Goal: Find specific page/section

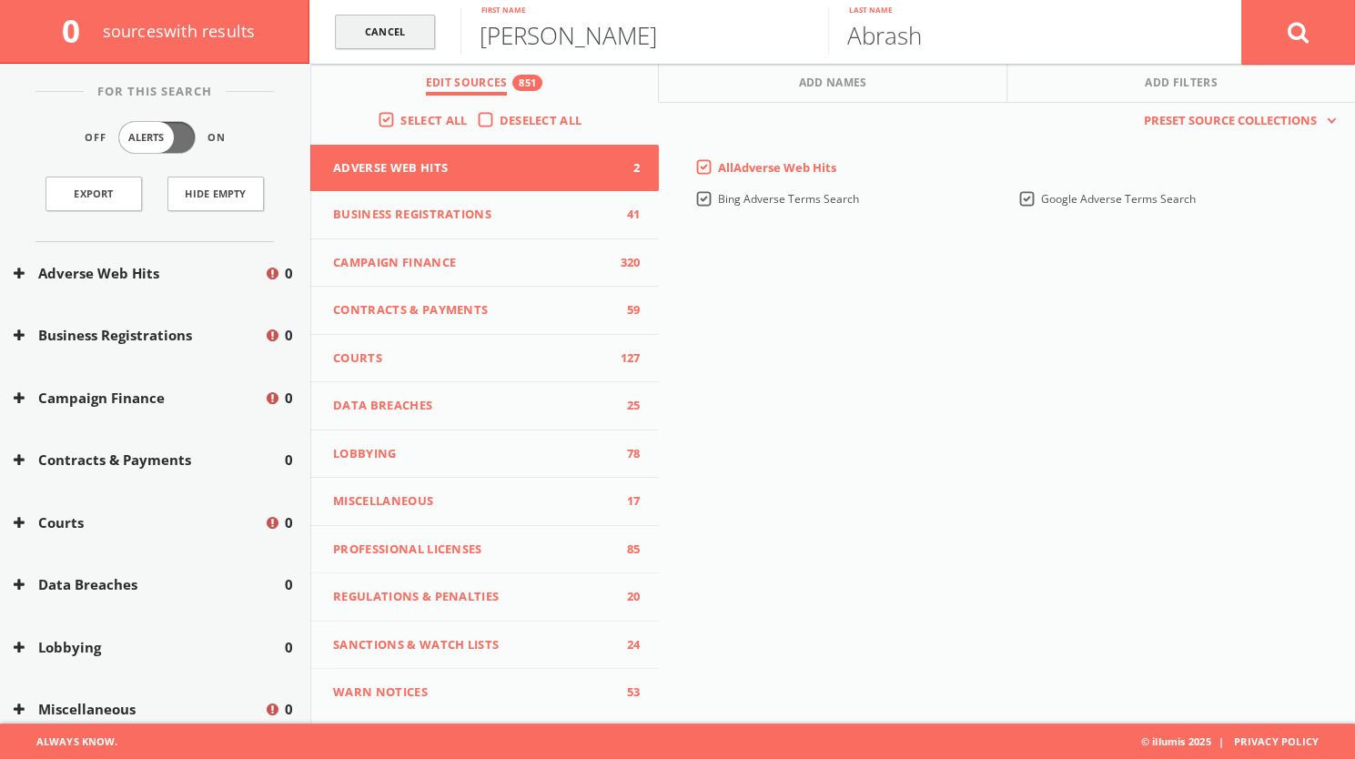
drag, startPoint x: 594, startPoint y: 50, endPoint x: 414, endPoint y: 37, distance: 180.6
click at [414, 37] on form "[PERSON_NAME] First name [PERSON_NAME] Last name Cancel" at bounding box center [832, 32] width 1046 height 64
type input "[PERSON_NAME]"
drag, startPoint x: 944, startPoint y: 26, endPoint x: 828, endPoint y: 23, distance: 115.6
click at [828, 23] on input "Abrash" at bounding box center [1012, 30] width 368 height 47
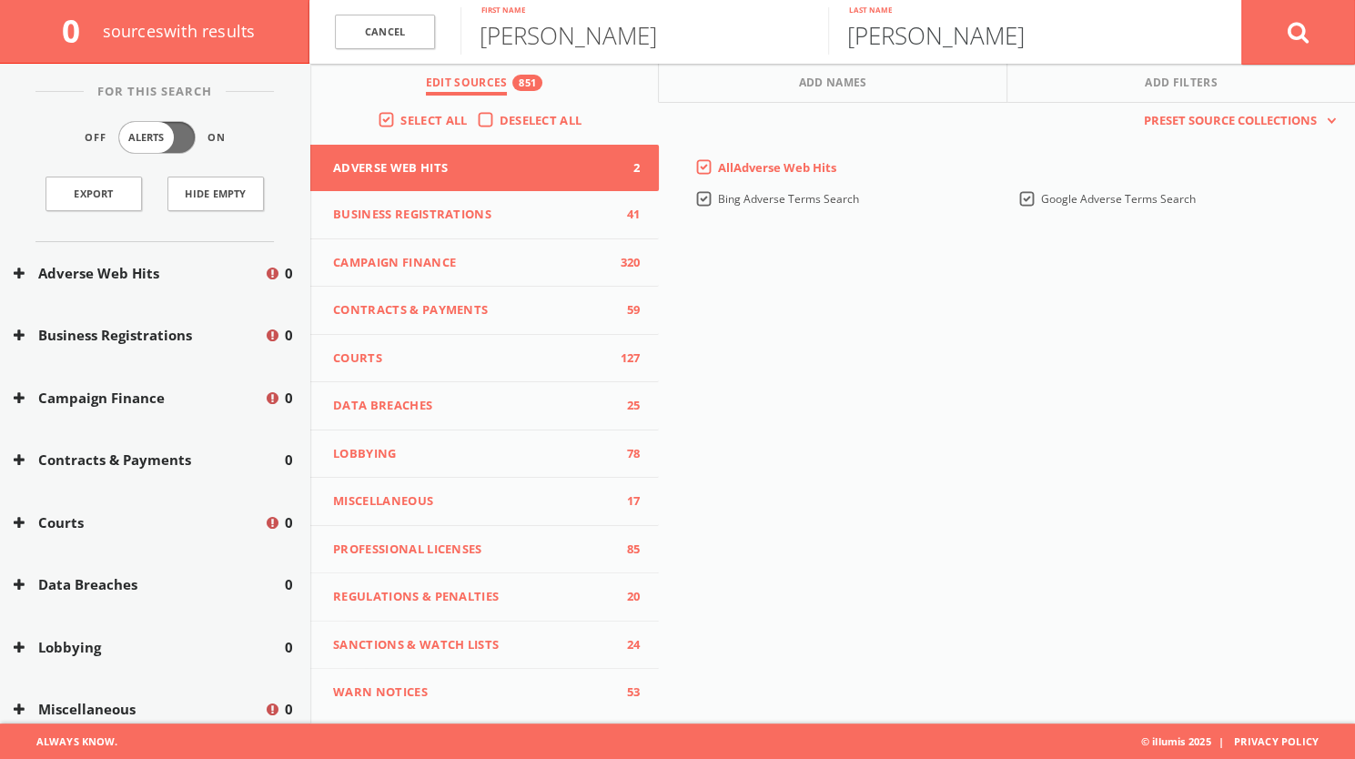
type input "[PERSON_NAME]"
click at [1323, 25] on button at bounding box center [1298, 32] width 114 height 66
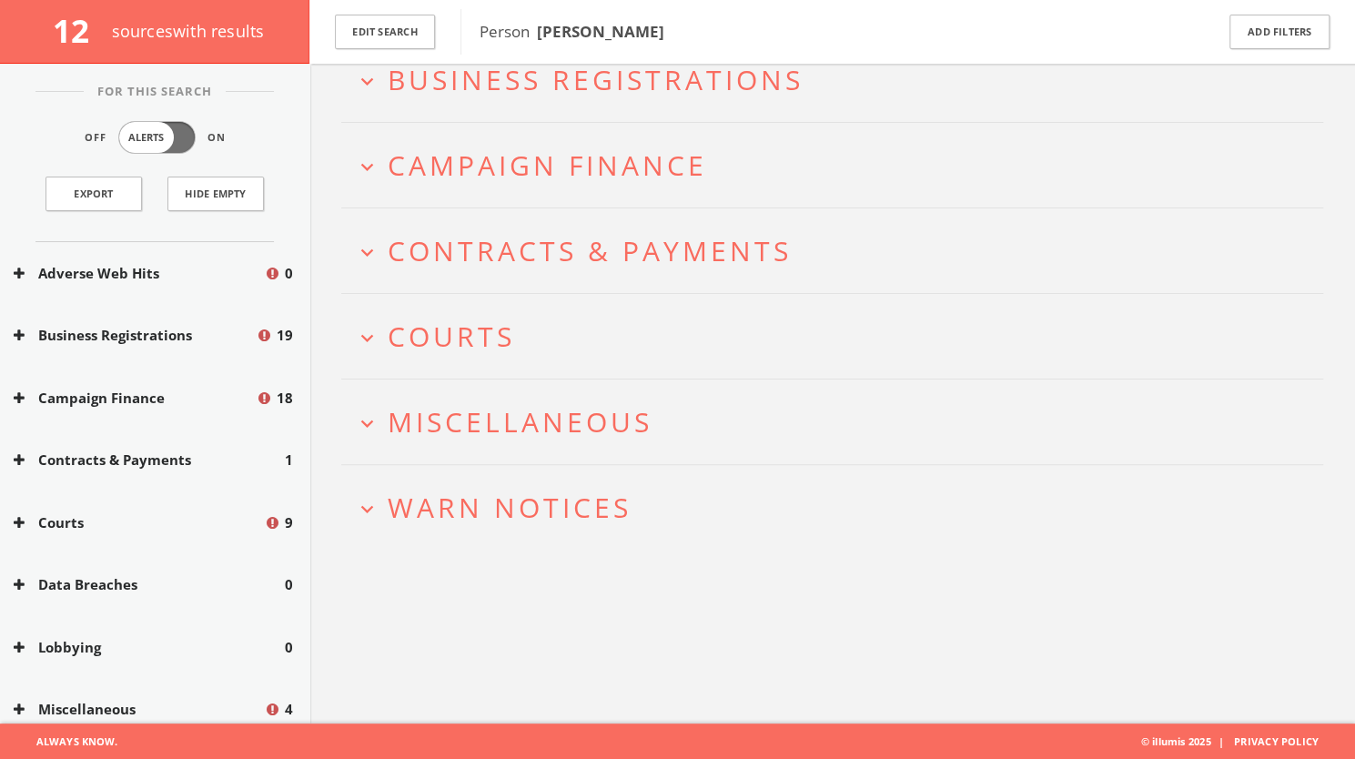
click at [596, 90] on span "Business Registrations" at bounding box center [596, 79] width 416 height 37
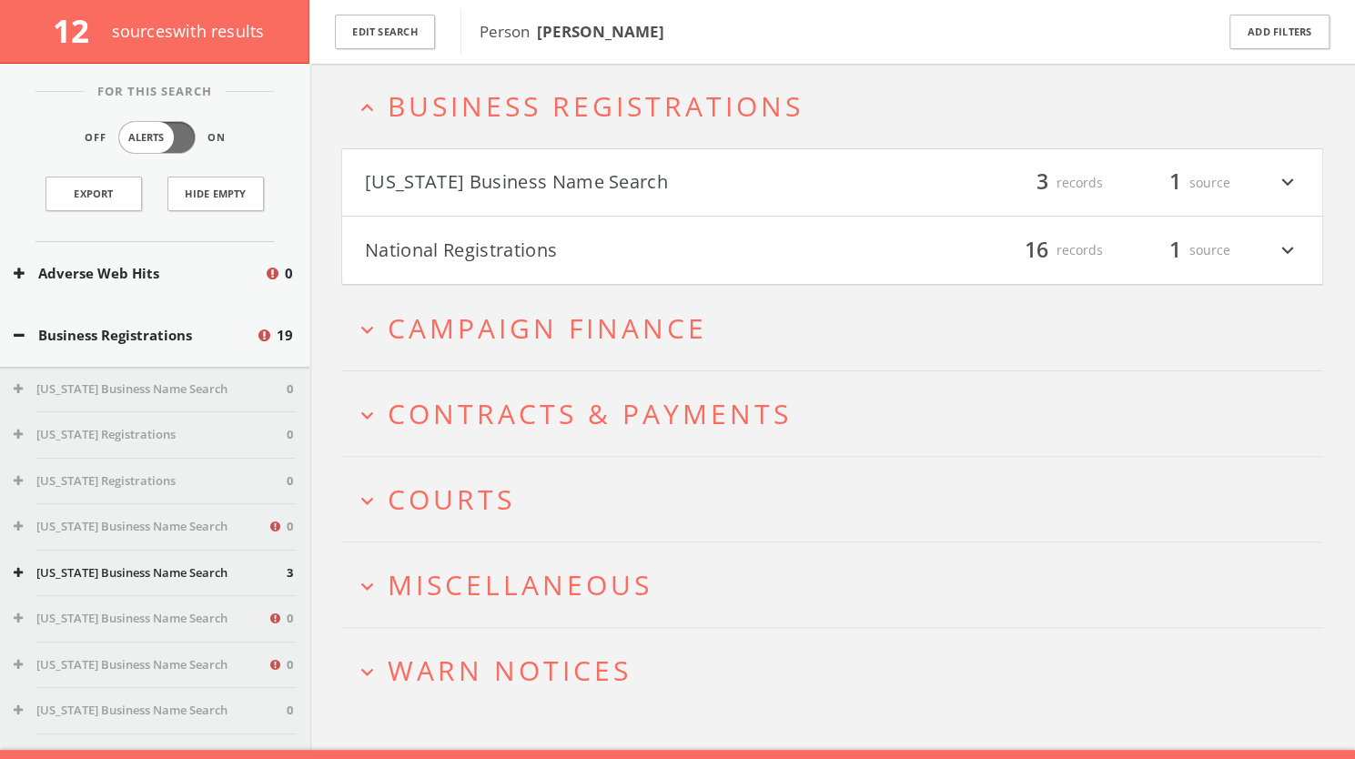
scroll to position [78, 0]
click at [557, 327] on span "Campaign Finance" at bounding box center [547, 328] width 319 height 37
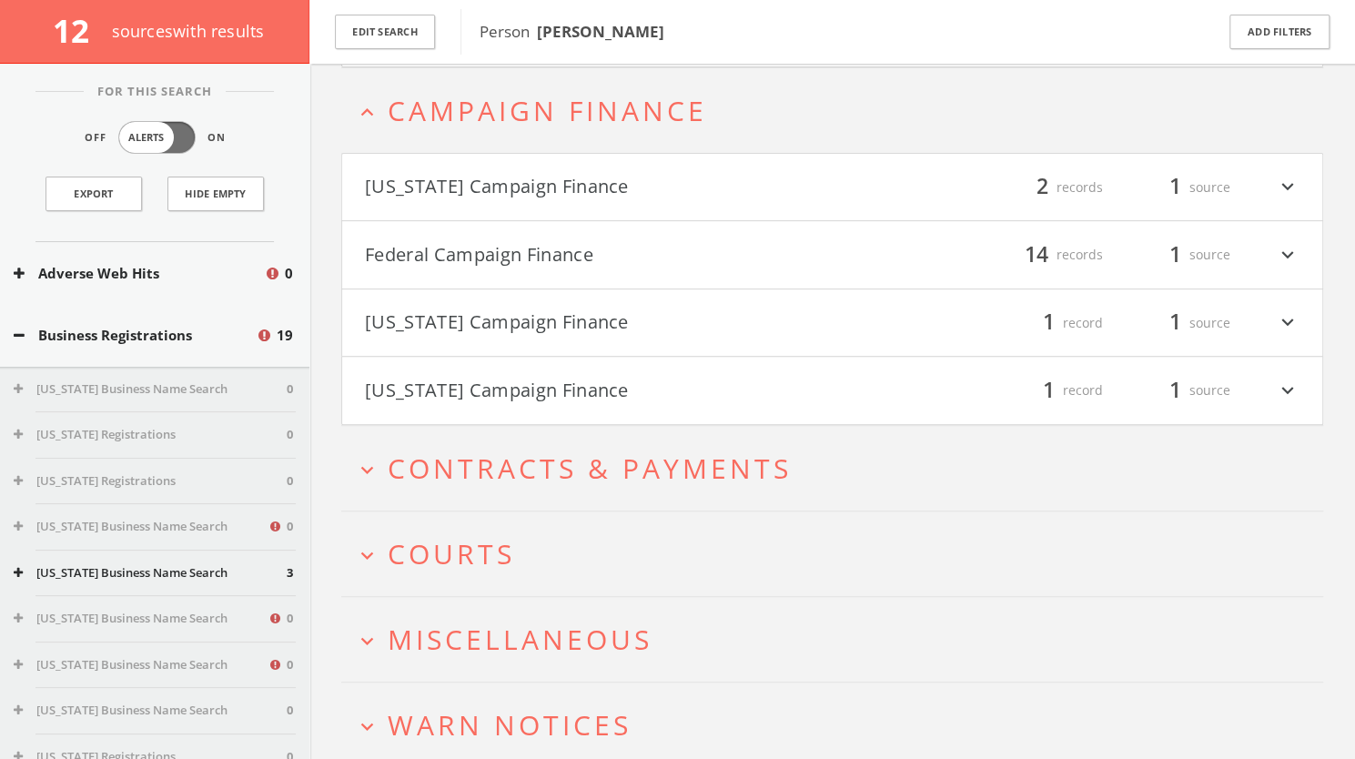
scroll to position [299, 0]
click at [574, 239] on button "Federal Campaign Finance" at bounding box center [599, 252] width 468 height 31
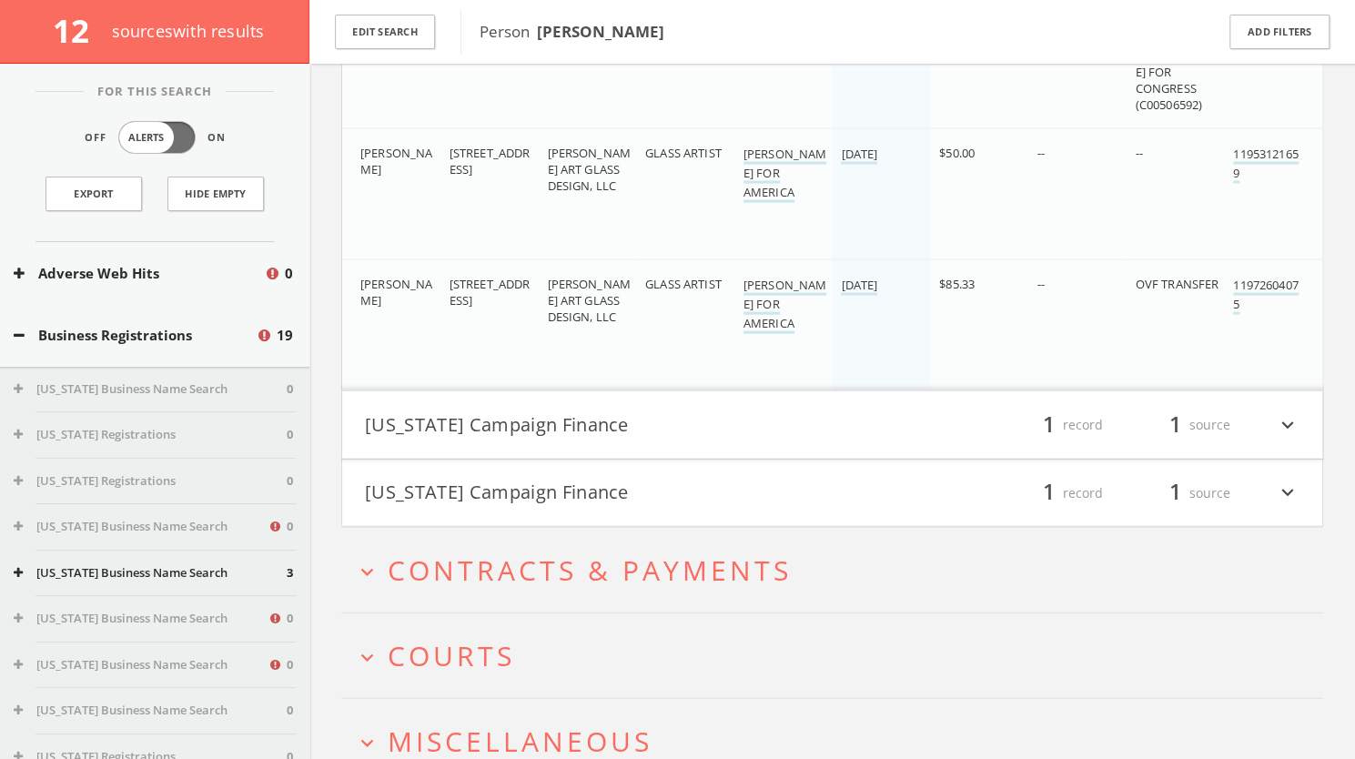
scroll to position [2172, 0]
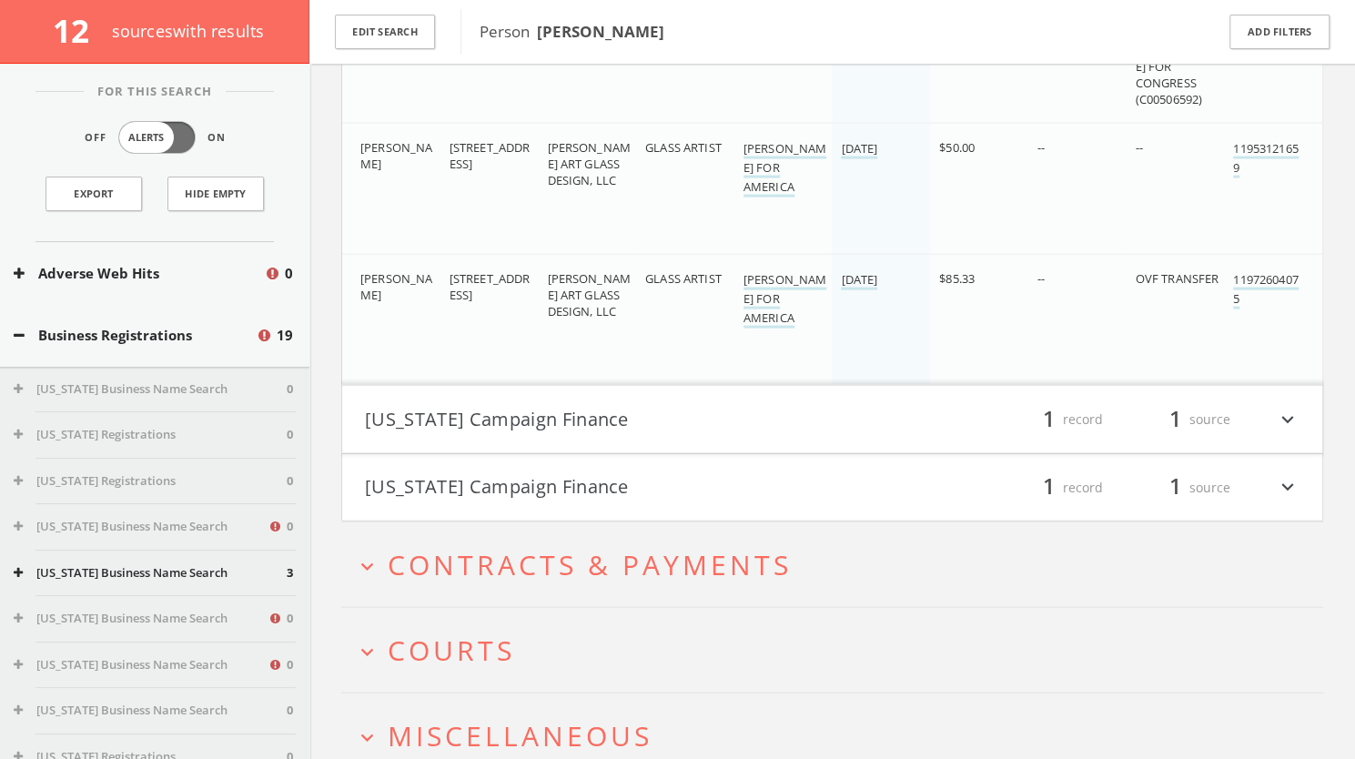
click at [481, 408] on button "[US_STATE] Campaign Finance" at bounding box center [599, 419] width 468 height 31
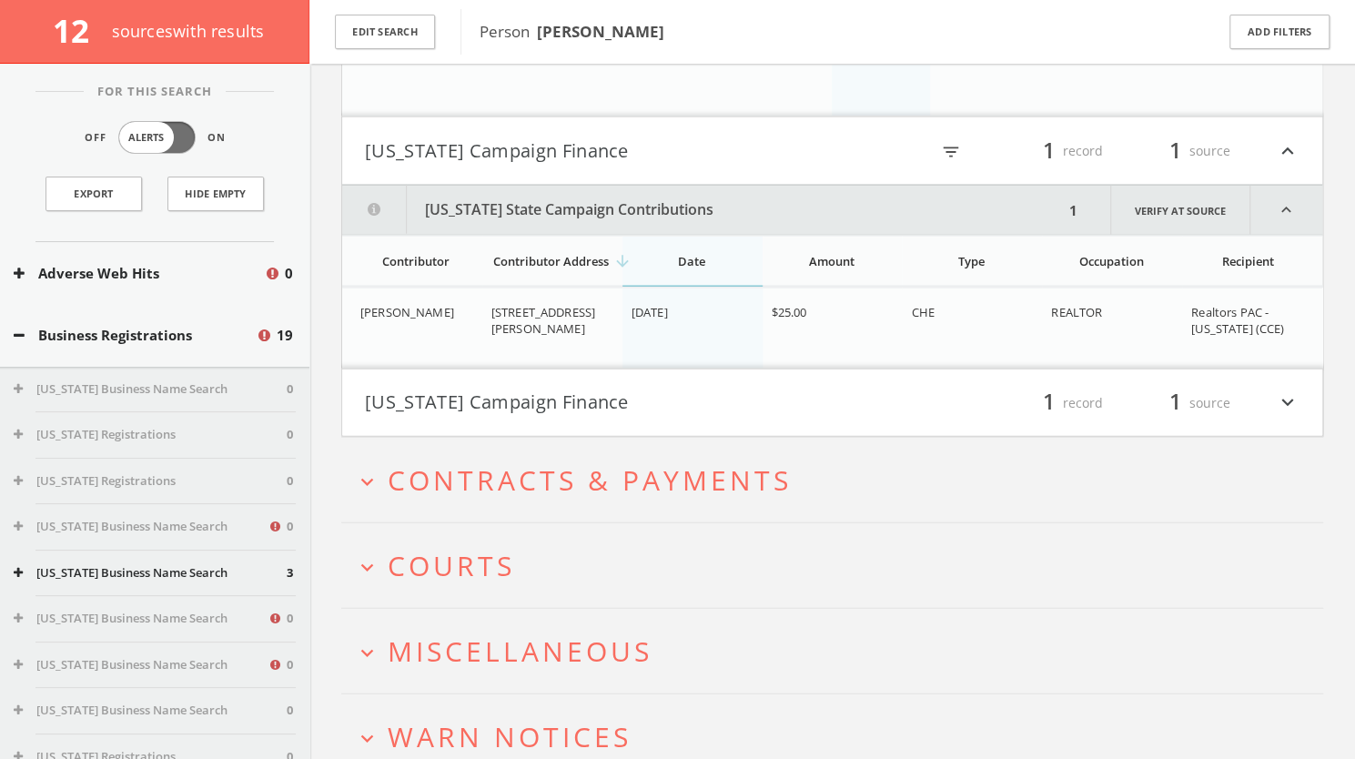
scroll to position [2394, 0]
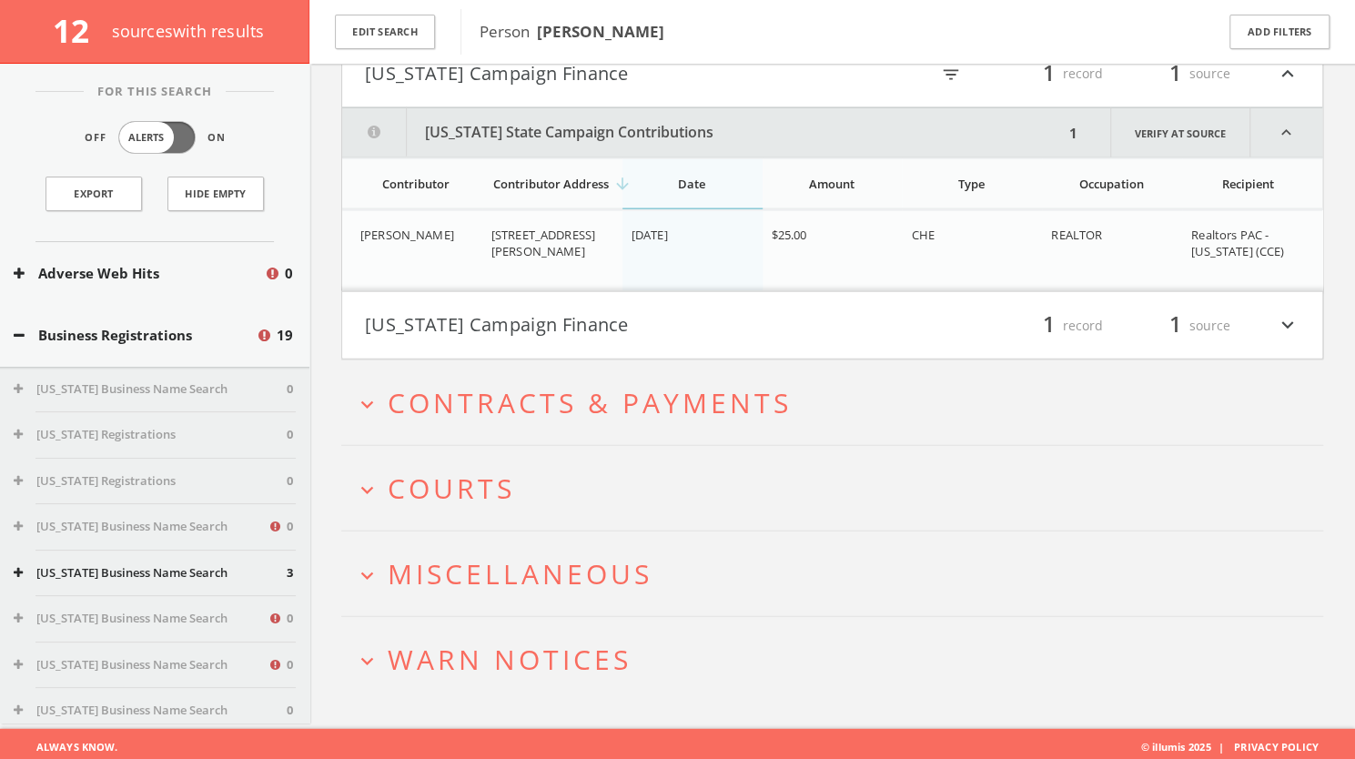
click at [491, 319] on button "[US_STATE] Campaign Finance" at bounding box center [599, 325] width 468 height 31
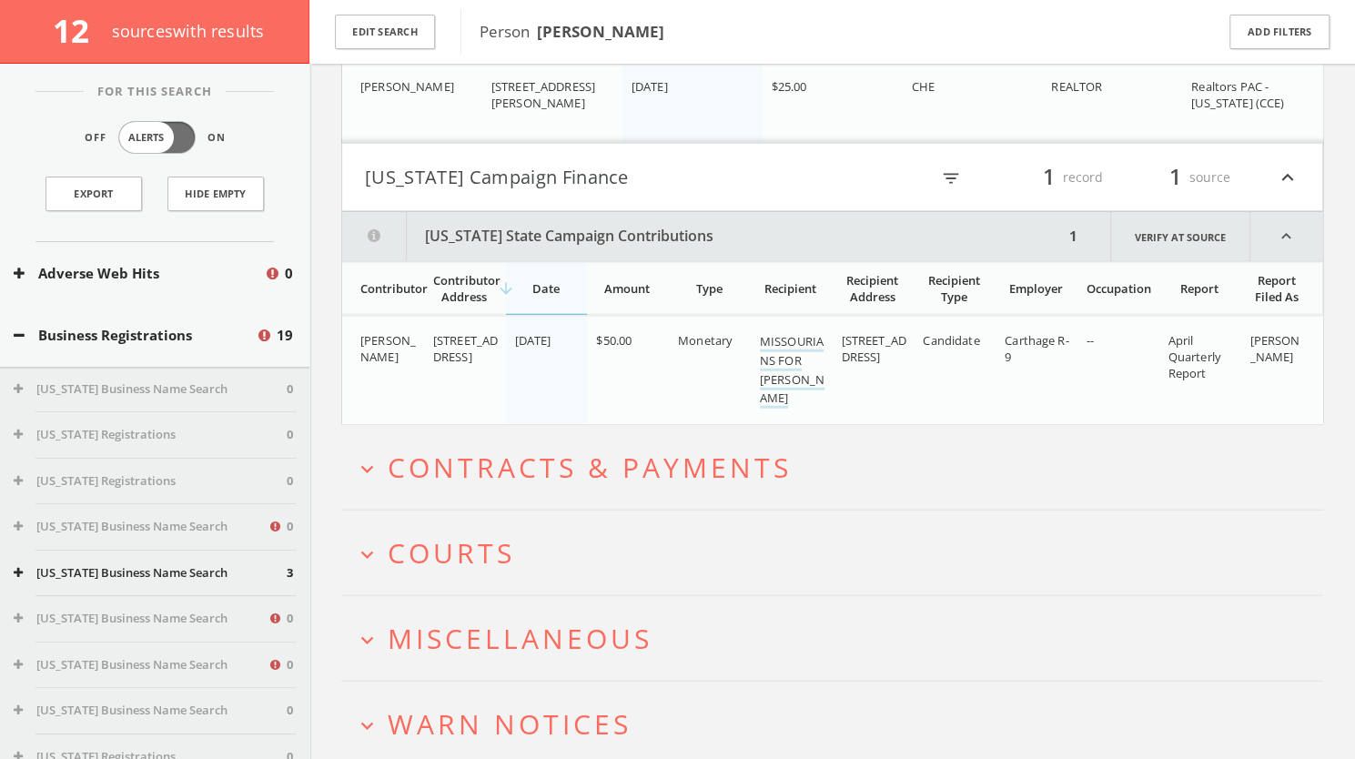
scroll to position [2676, 0]
